Goal: Task Accomplishment & Management: Use online tool/utility

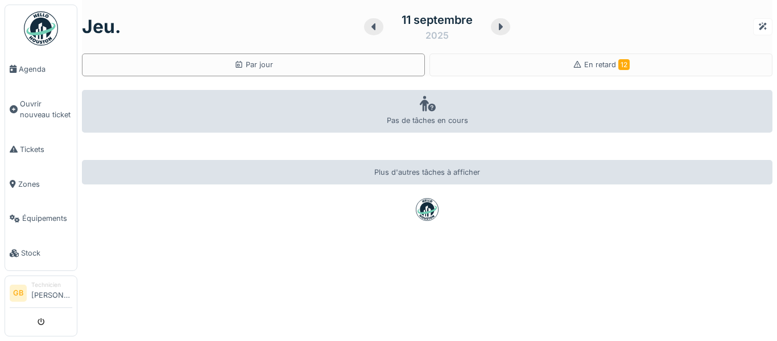
click at [506, 28] on div at bounding box center [500, 26] width 19 height 17
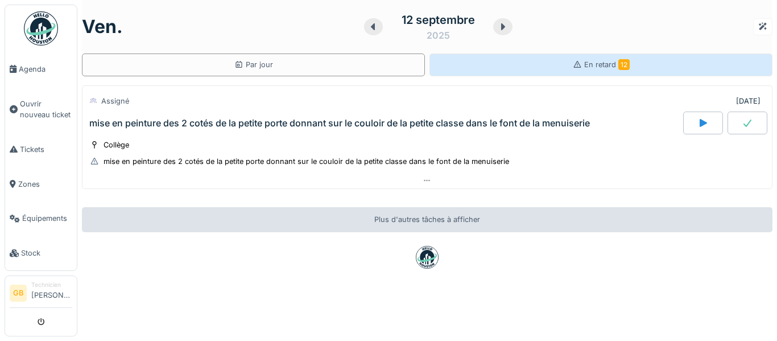
click at [572, 72] on div "En retard 12" at bounding box center [600, 64] width 343 height 23
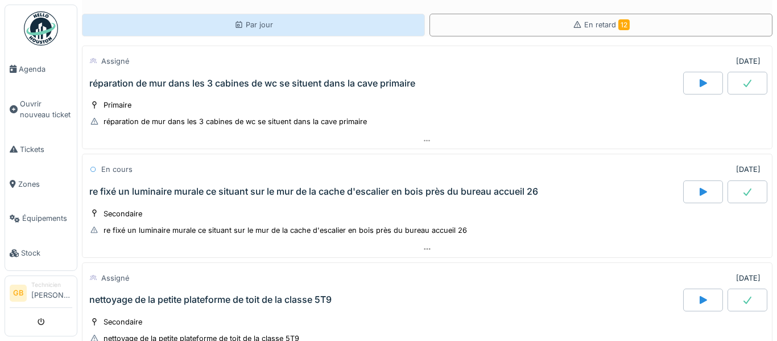
click at [246, 23] on div "Par jour" at bounding box center [253, 24] width 39 height 11
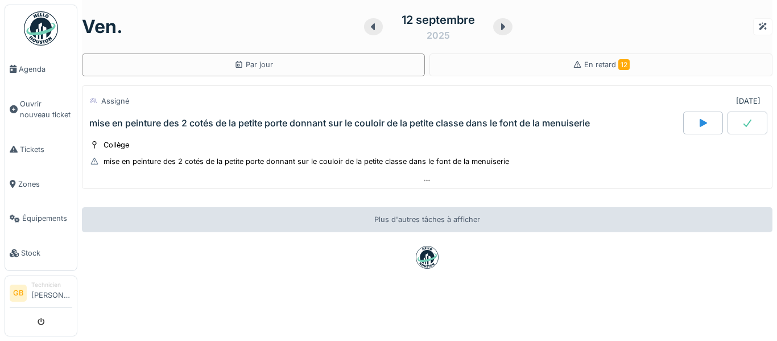
click at [368, 30] on icon at bounding box center [372, 26] width 11 height 9
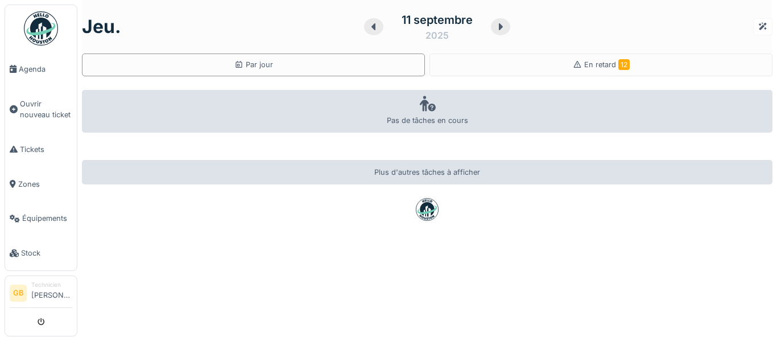
click at [504, 26] on icon at bounding box center [500, 26] width 11 height 9
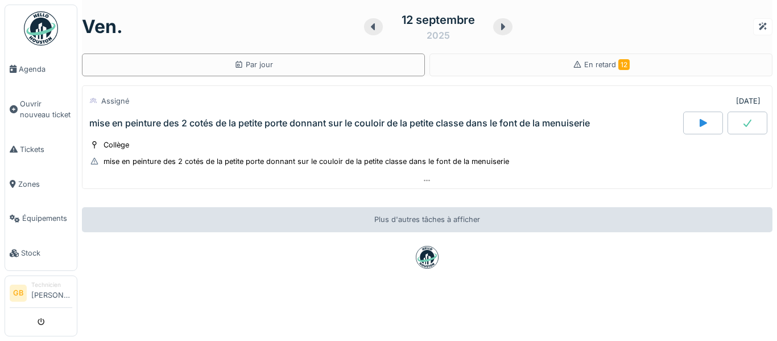
click at [375, 25] on icon at bounding box center [372, 26] width 11 height 9
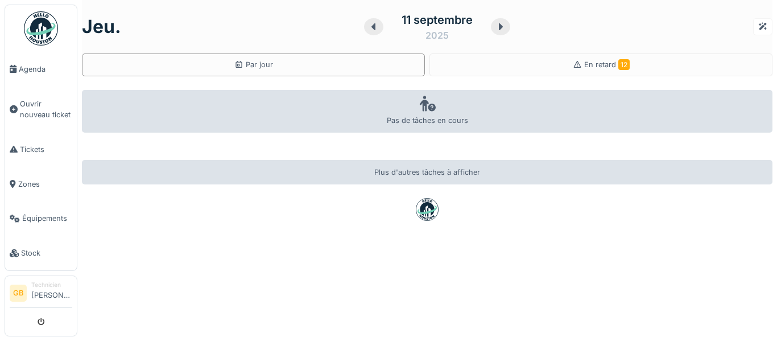
click at [428, 202] on img at bounding box center [427, 209] width 23 height 23
click at [27, 26] on img at bounding box center [41, 28] width 34 height 34
